Goal: Task Accomplishment & Management: Use online tool/utility

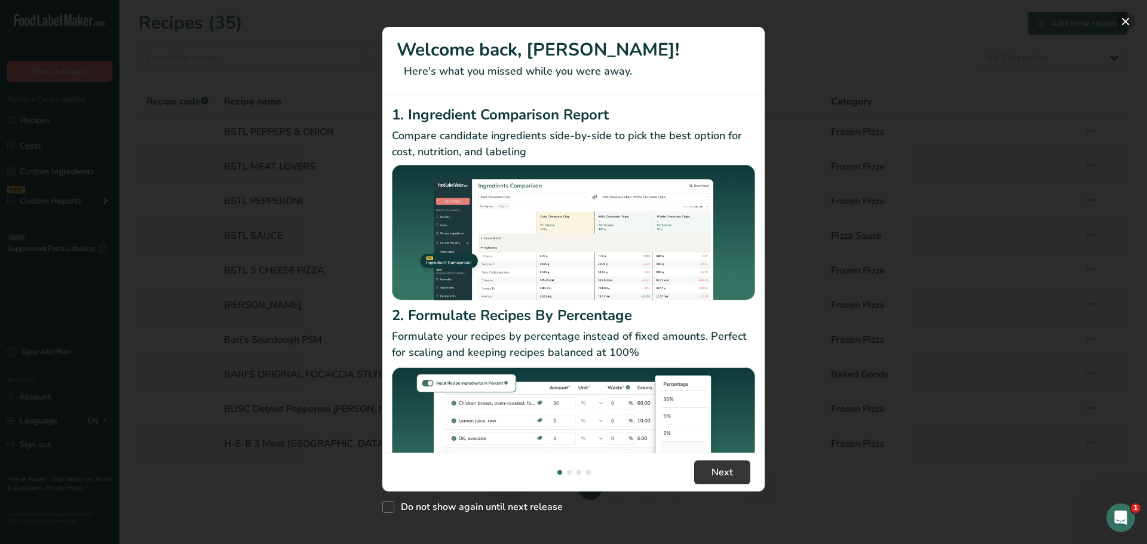
click at [1126, 21] on button "New Features" at bounding box center [1125, 21] width 19 height 19
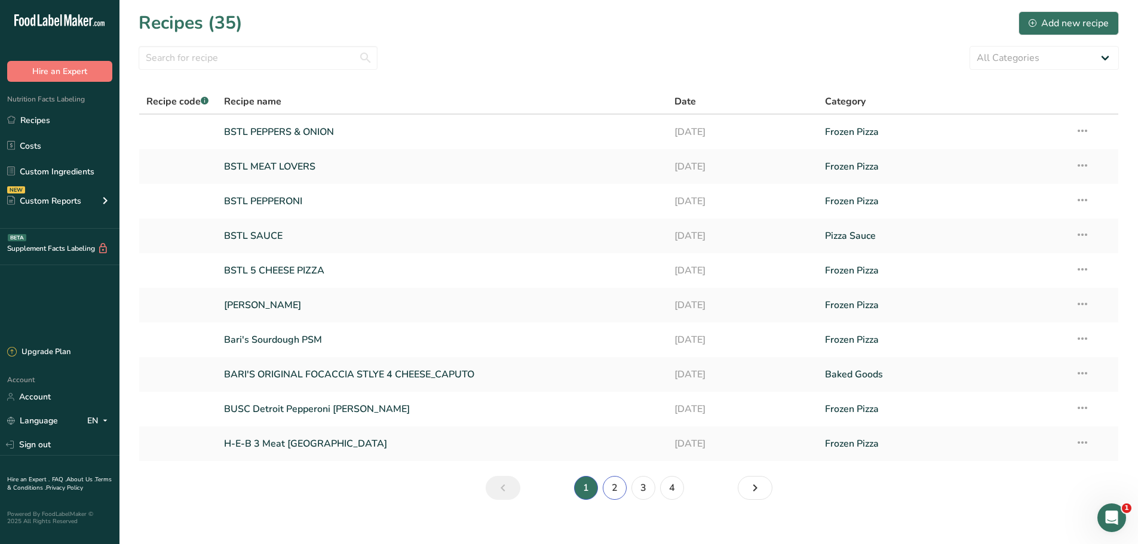
click at [616, 487] on link "2" at bounding box center [615, 488] width 24 height 24
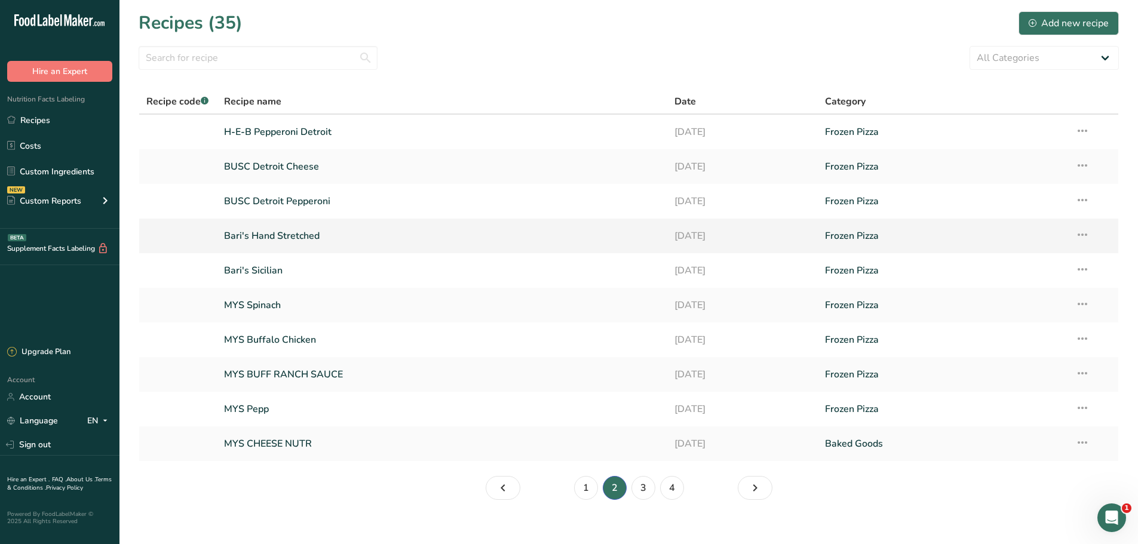
click at [255, 235] on link "Bari's Hand Stretched" at bounding box center [442, 235] width 437 height 25
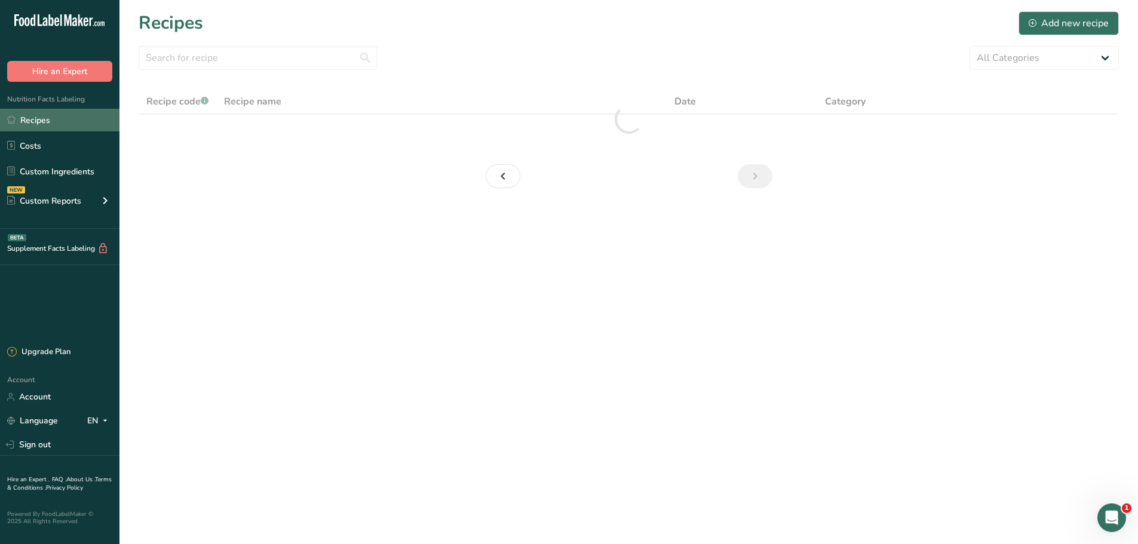
click at [41, 122] on link "Recipes" at bounding box center [59, 120] width 119 height 23
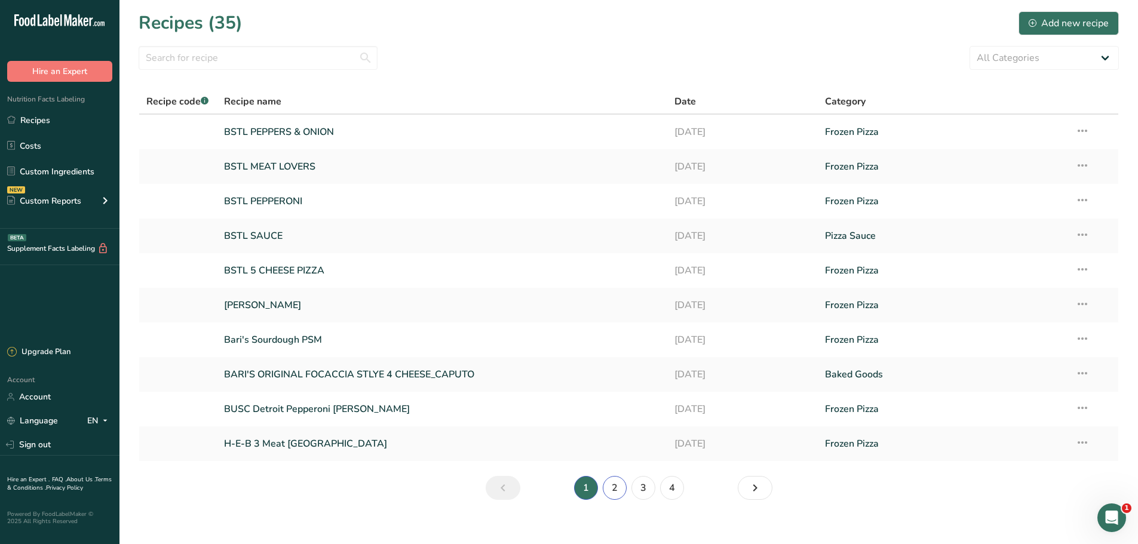
click at [619, 490] on link "2" at bounding box center [615, 488] width 24 height 24
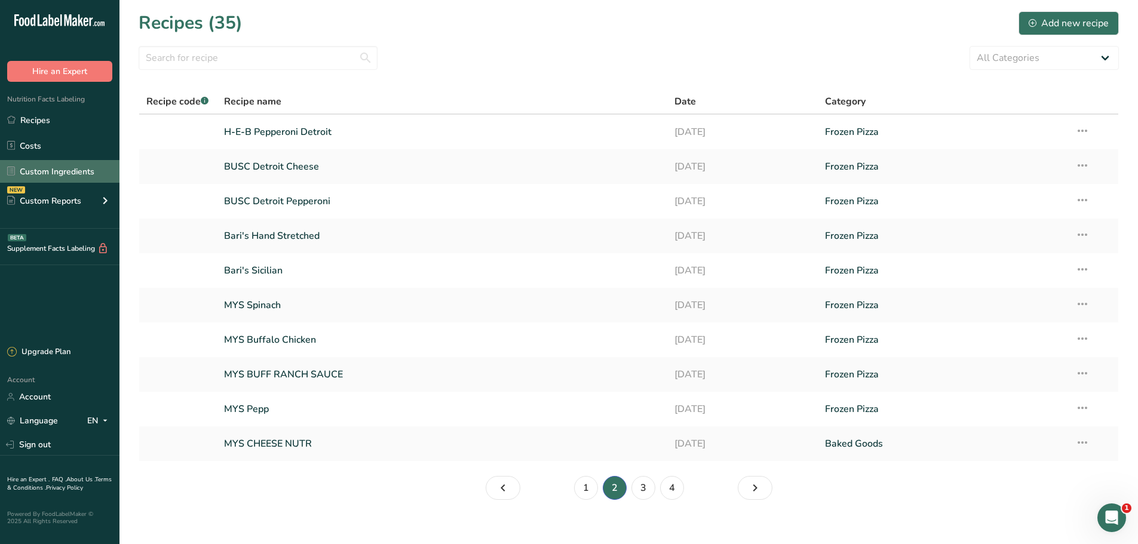
click at [70, 164] on link "Custom Ingredients" at bounding box center [59, 171] width 119 height 23
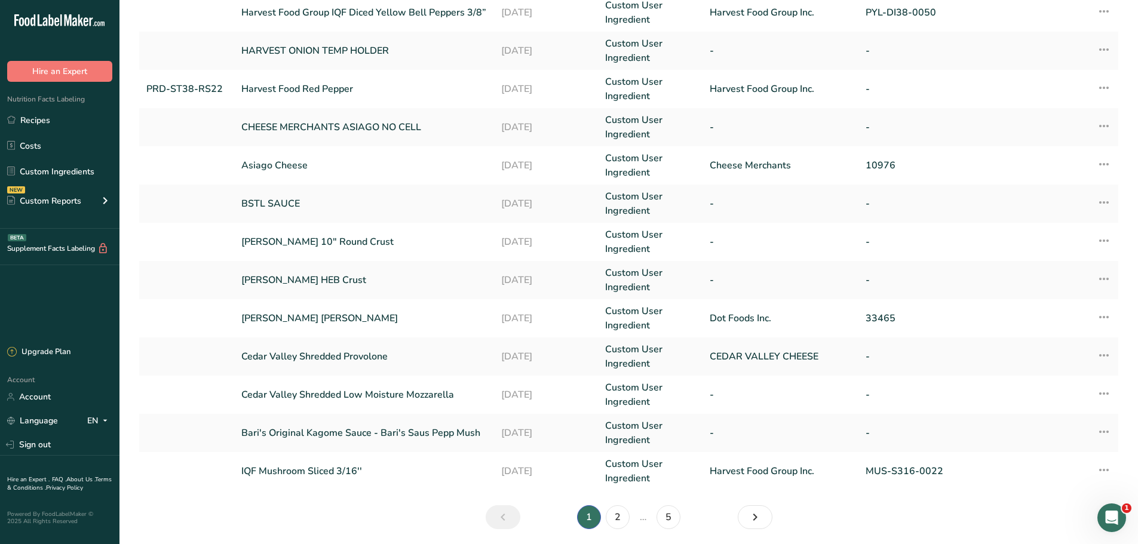
scroll to position [191, 0]
click at [619, 516] on link "2" at bounding box center [618, 517] width 24 height 24
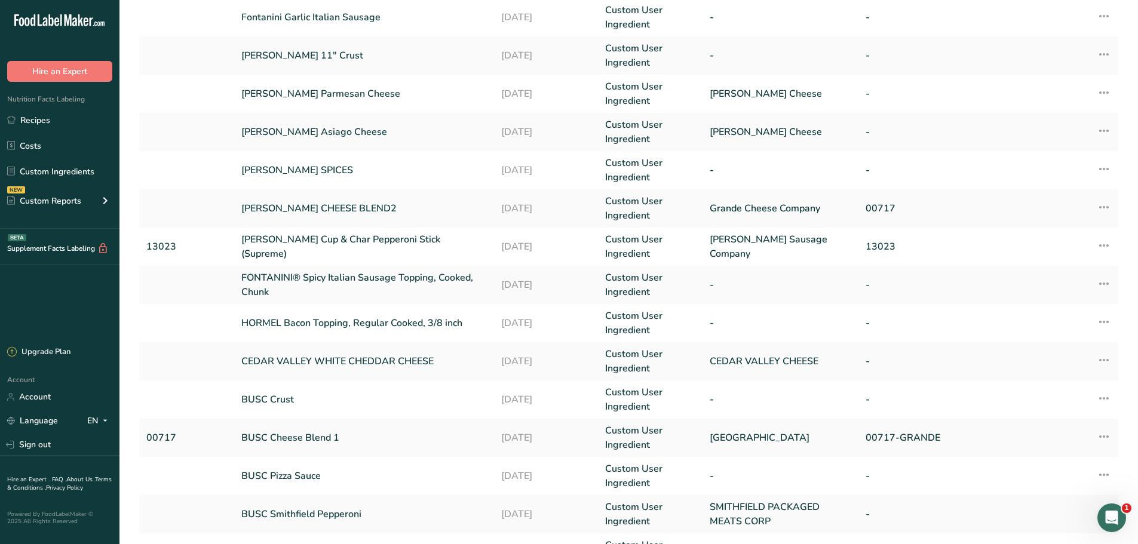
scroll to position [183, 0]
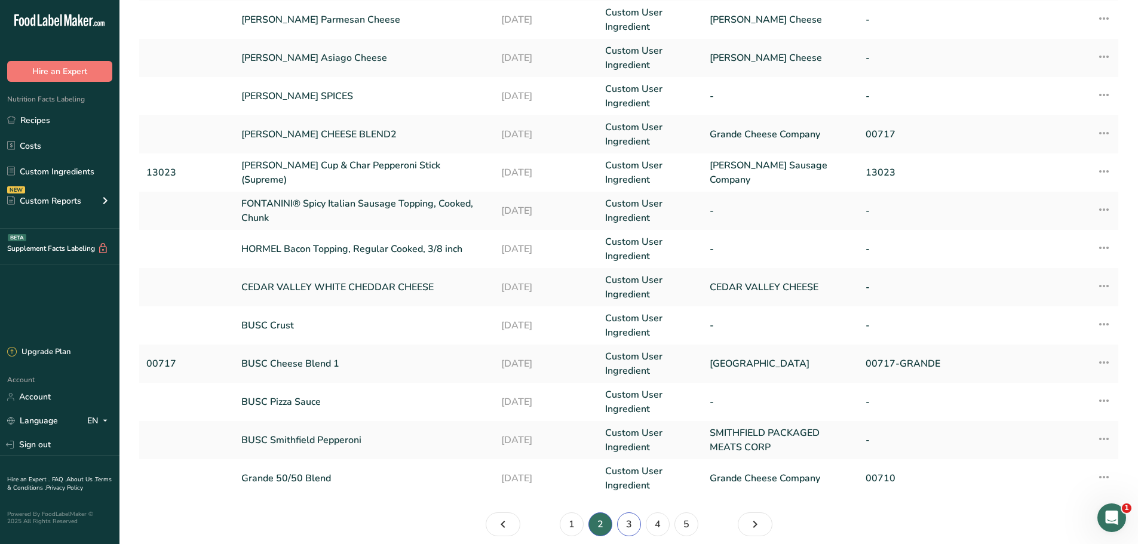
click at [625, 524] on link "3" at bounding box center [629, 524] width 24 height 24
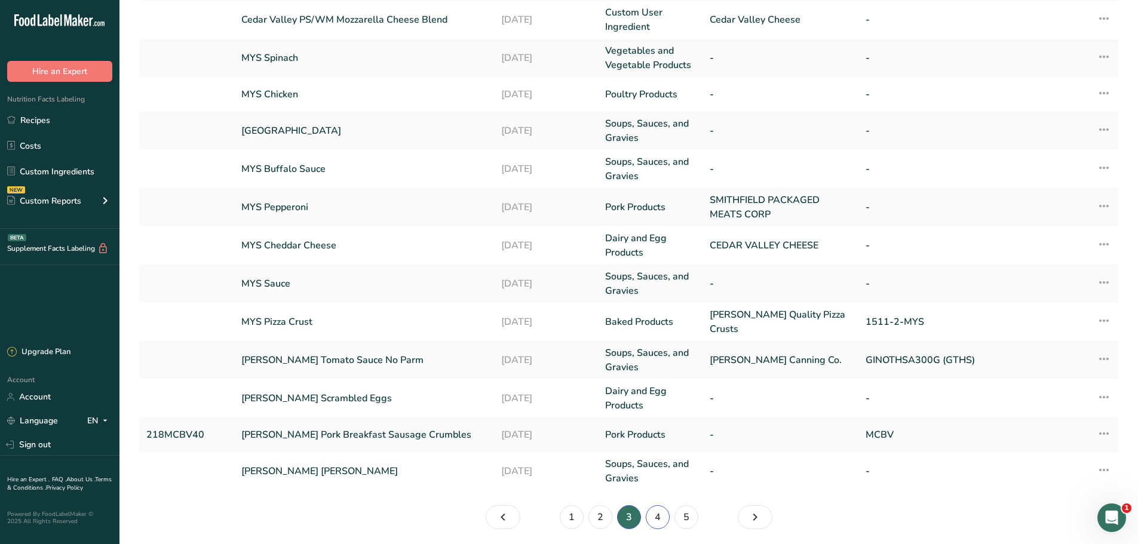
click at [657, 512] on link "4" at bounding box center [658, 517] width 24 height 24
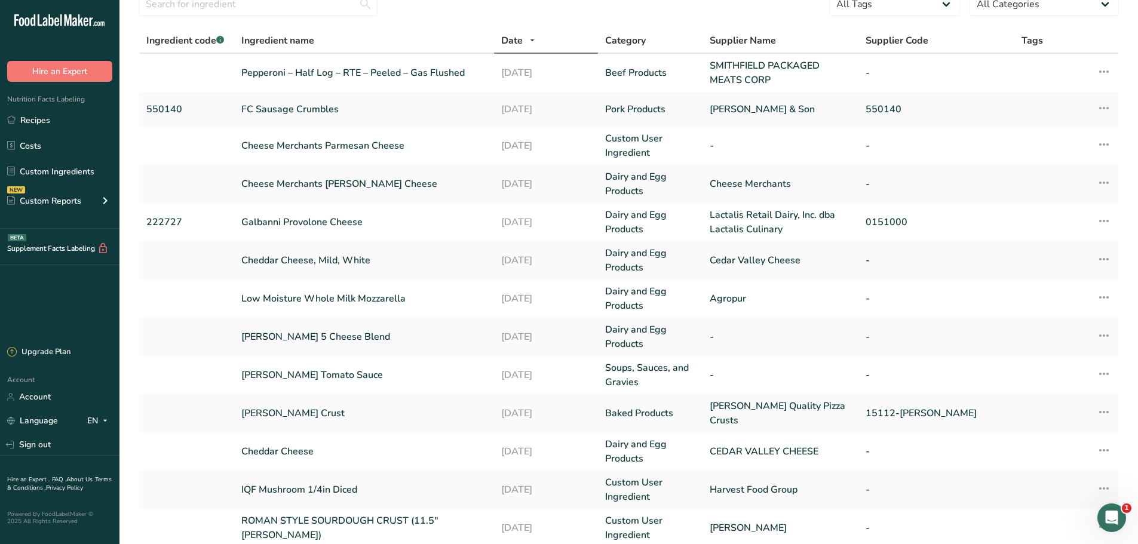
scroll to position [226, 0]
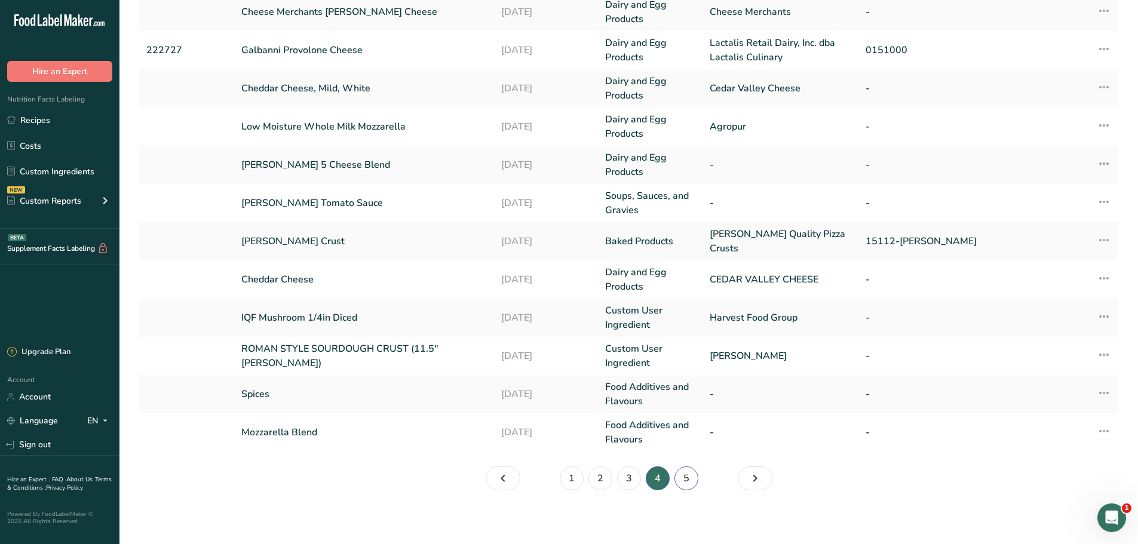
click at [692, 481] on link "5" at bounding box center [686, 478] width 24 height 24
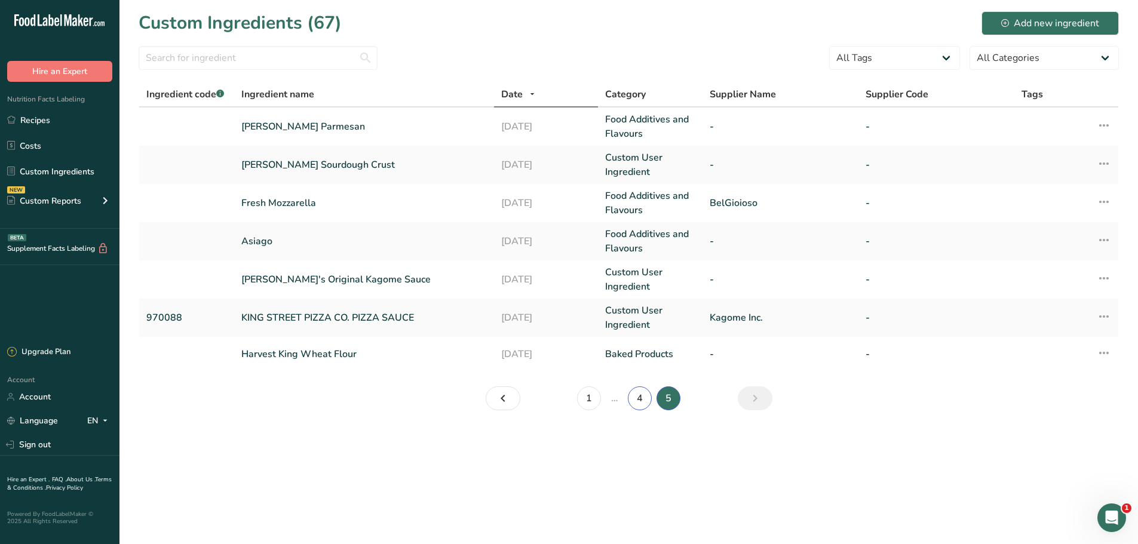
click at [635, 398] on link "4" at bounding box center [640, 398] width 24 height 24
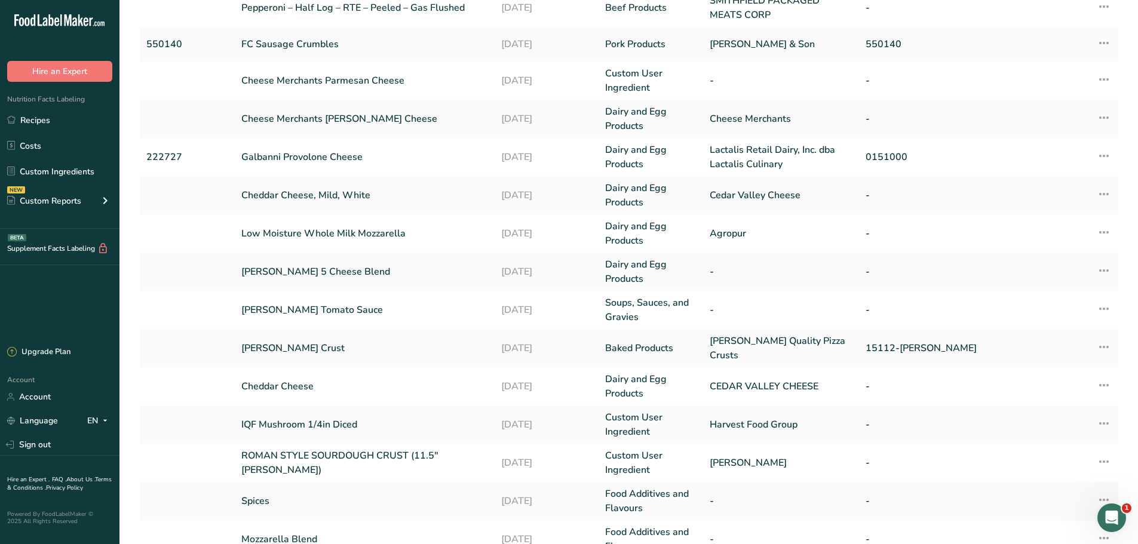
scroll to position [166, 0]
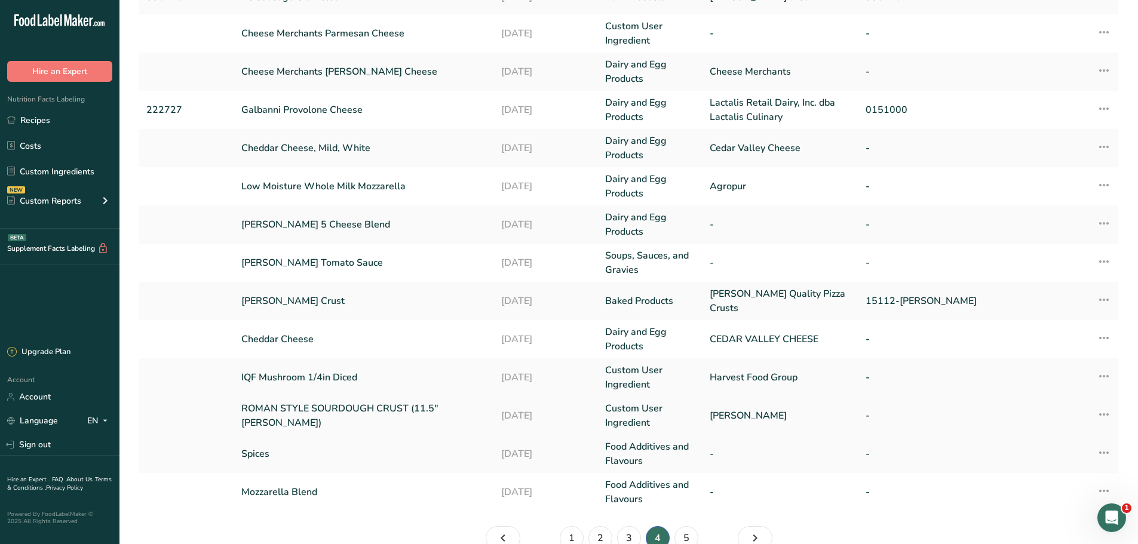
click at [330, 412] on link "ROMAN STYLE SOURDOUGH CRUST (11.5" [PERSON_NAME])" at bounding box center [363, 415] width 245 height 29
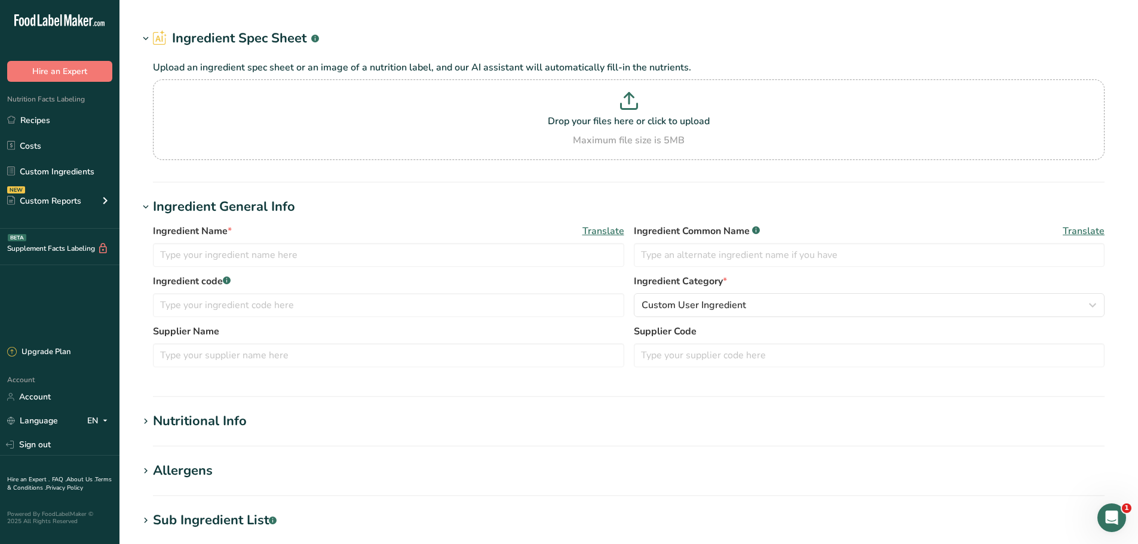
type input "ROMAN STYLE SOURDOUGH CRUST (11.5" [PERSON_NAME])"
type input "SOURDOUGH CRUST"
type input "[PERSON_NAME]"
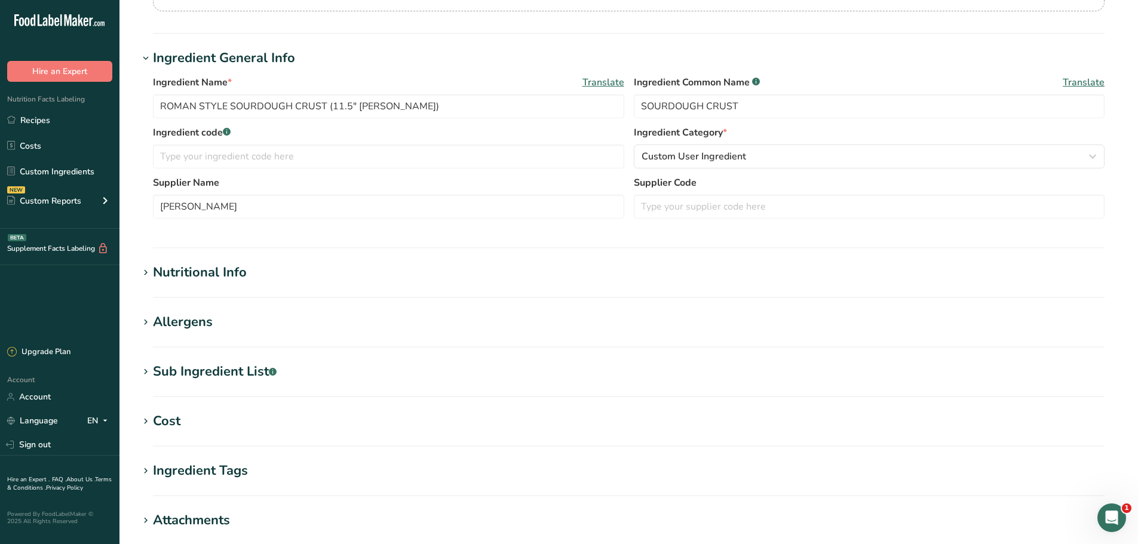
scroll to position [190, 0]
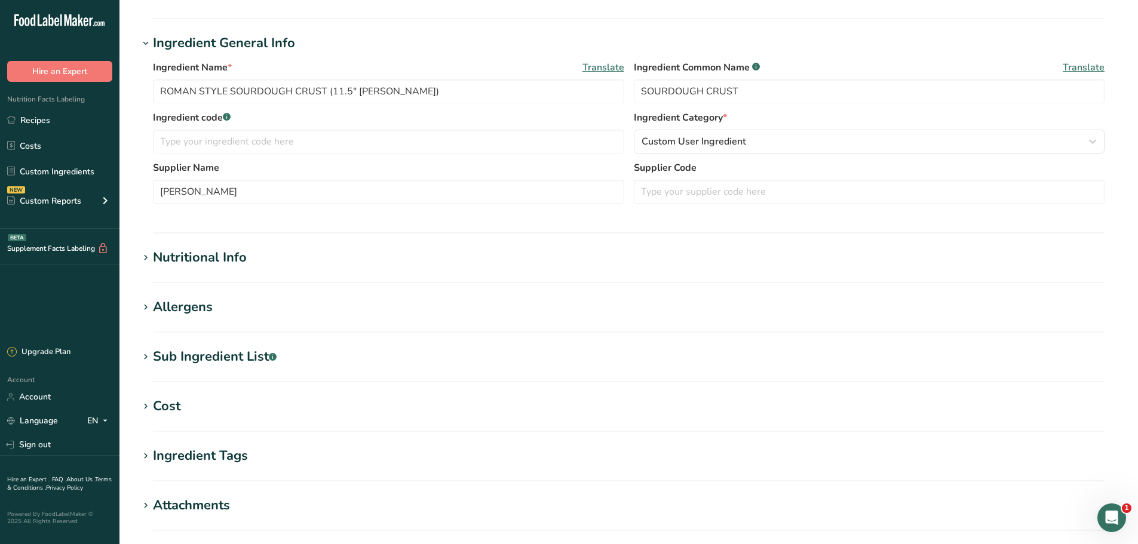
click at [235, 363] on div "Sub Ingredient List .a-a{fill:#347362;}.b-a{fill:#fff;}" at bounding box center [215, 357] width 124 height 20
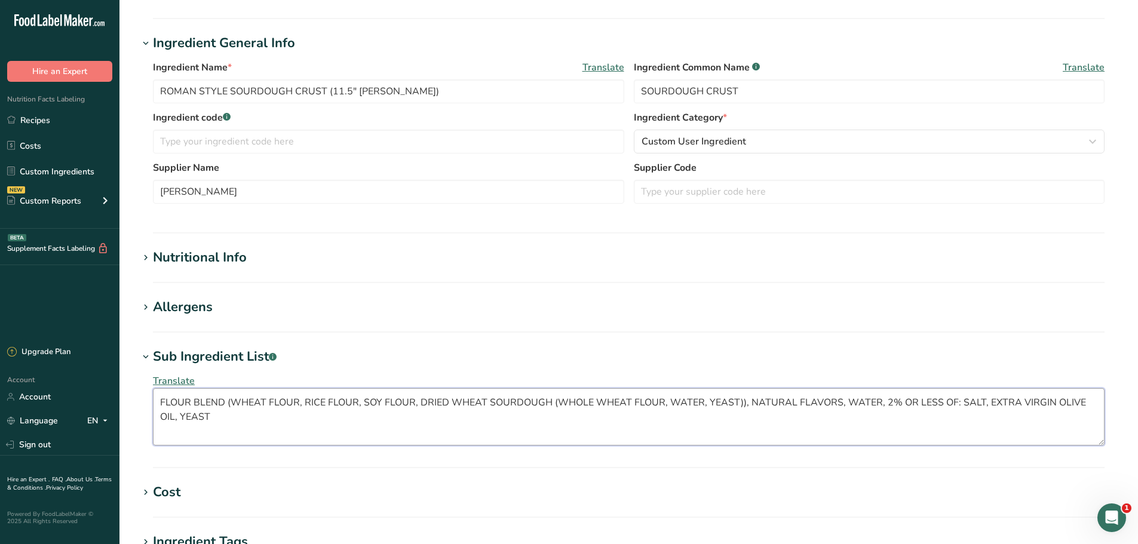
drag, startPoint x: 205, startPoint y: 419, endPoint x: 160, endPoint y: 401, distance: 48.6
click at [160, 401] on textarea "FLOUR BLEND (WHEAT FLOUR, RICE FLOUR, SOY FLOUR, DRIED WHEAT SOURDOUGH (WHOLE W…" at bounding box center [628, 416] width 951 height 57
click at [44, 124] on link "Recipes" at bounding box center [59, 120] width 119 height 23
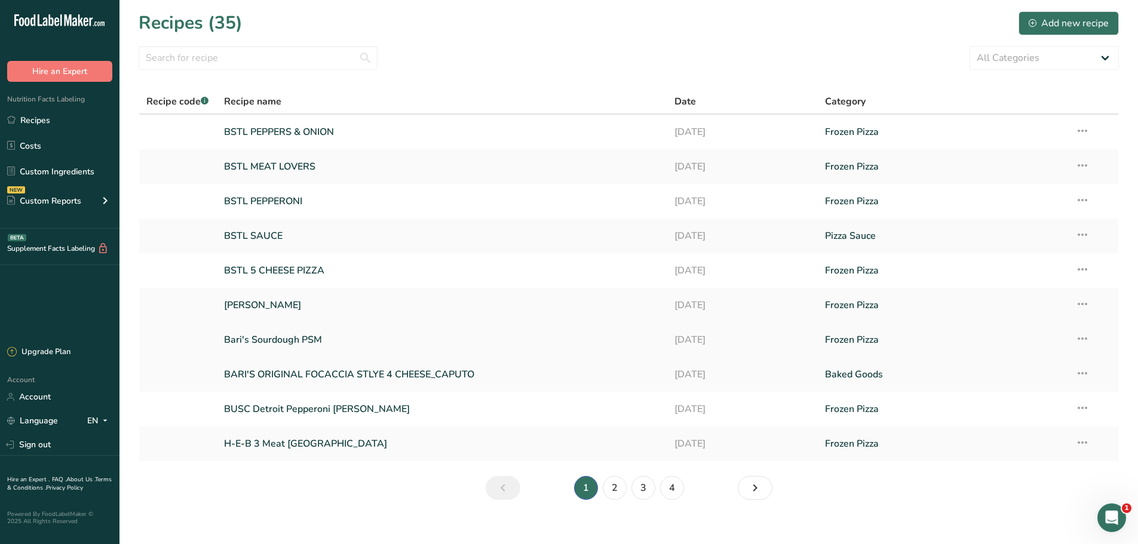
click at [273, 340] on link "Bari's Sourdough PSM" at bounding box center [442, 339] width 437 height 25
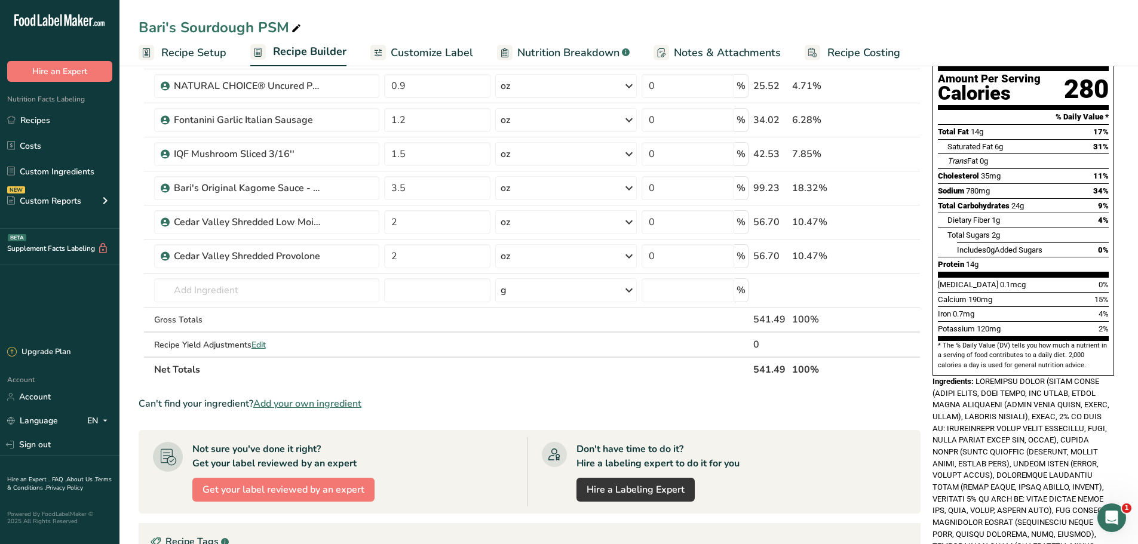
scroll to position [57, 0]
